Goal: Task Accomplishment & Management: Complete application form

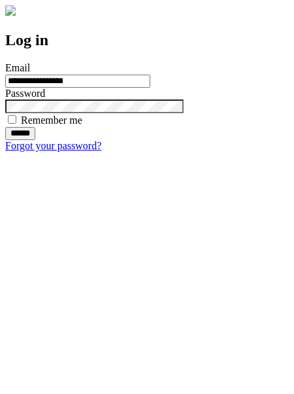
type input "**********"
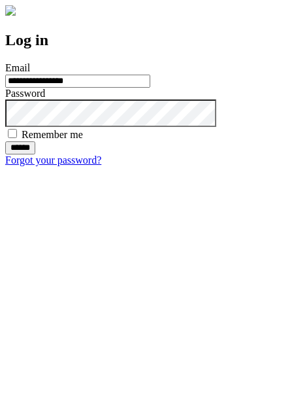
click at [35, 154] on input "******" at bounding box center [20, 147] width 30 height 13
type input "**********"
click at [35, 154] on input "******" at bounding box center [20, 147] width 30 height 13
